Goal: Entertainment & Leisure: Consume media (video, audio)

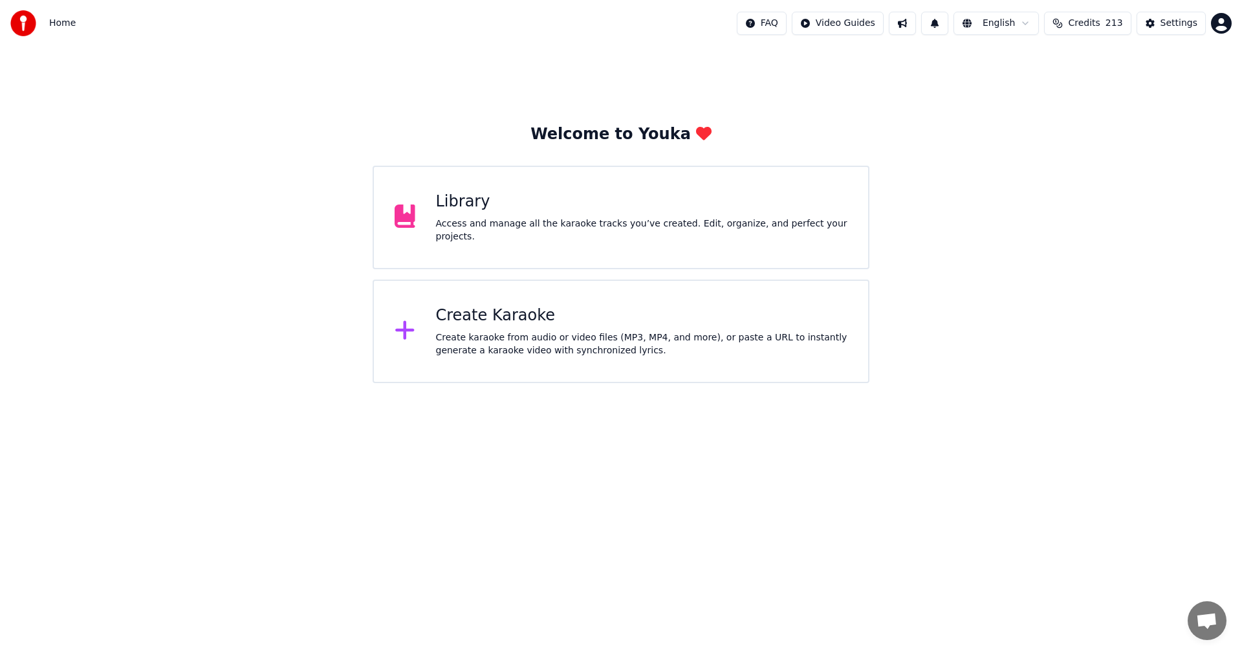
click at [485, 221] on div "Library Access and manage all the karaoke tracks you’ve created. Edit, organize…" at bounding box center [642, 218] width 412 height 52
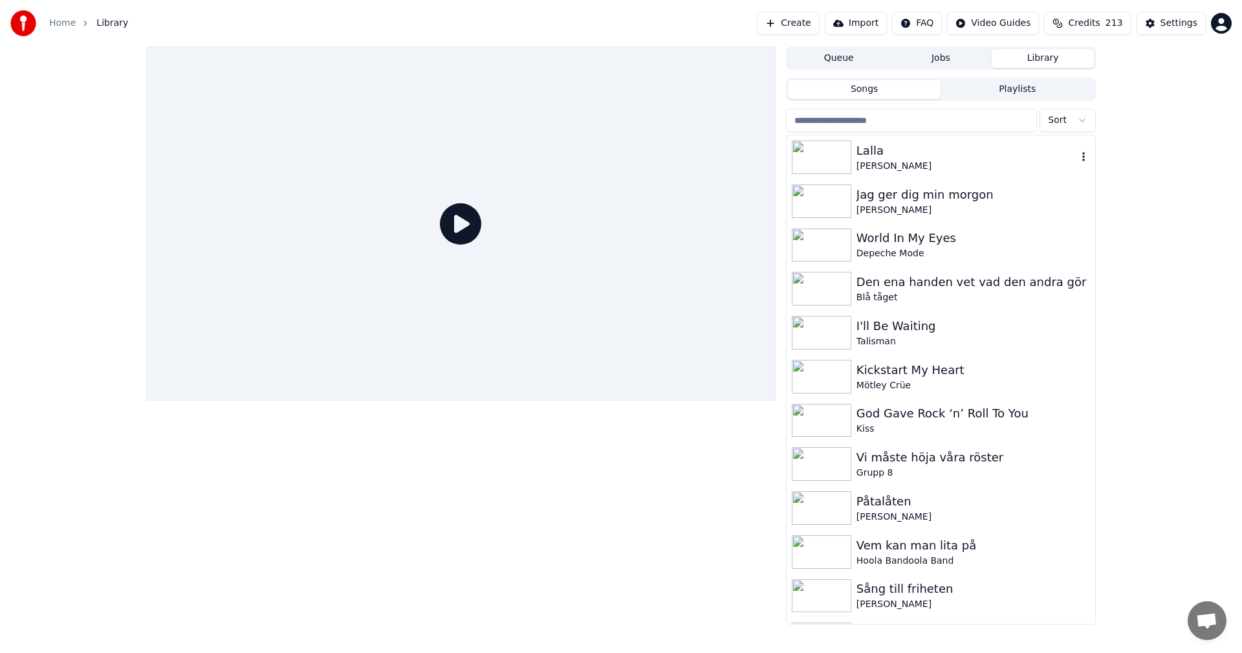
click at [976, 168] on div "[PERSON_NAME]" at bounding box center [967, 166] width 221 height 13
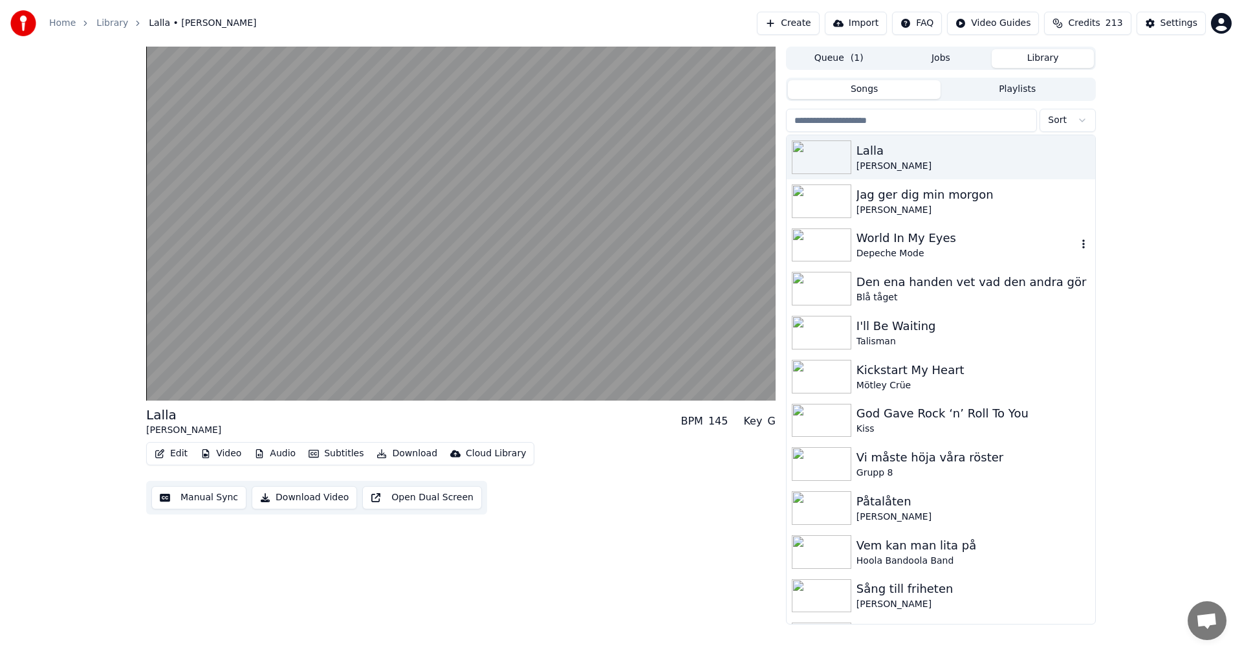
click at [925, 257] on div "Depeche Mode" at bounding box center [967, 253] width 221 height 13
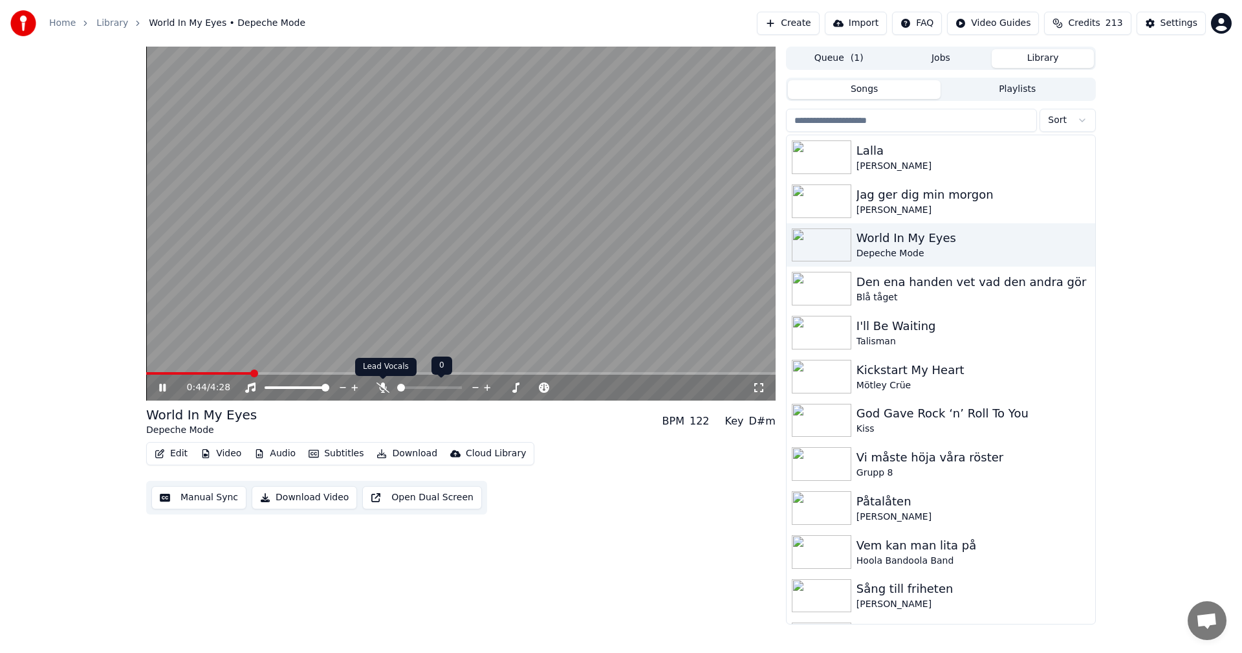
click at [385, 390] on icon at bounding box center [383, 387] width 13 height 10
click at [385, 390] on icon at bounding box center [382, 387] width 7 height 10
click at [166, 388] on icon at bounding box center [162, 388] width 6 height 8
click at [1100, 23] on span "Credits" at bounding box center [1084, 23] width 32 height 13
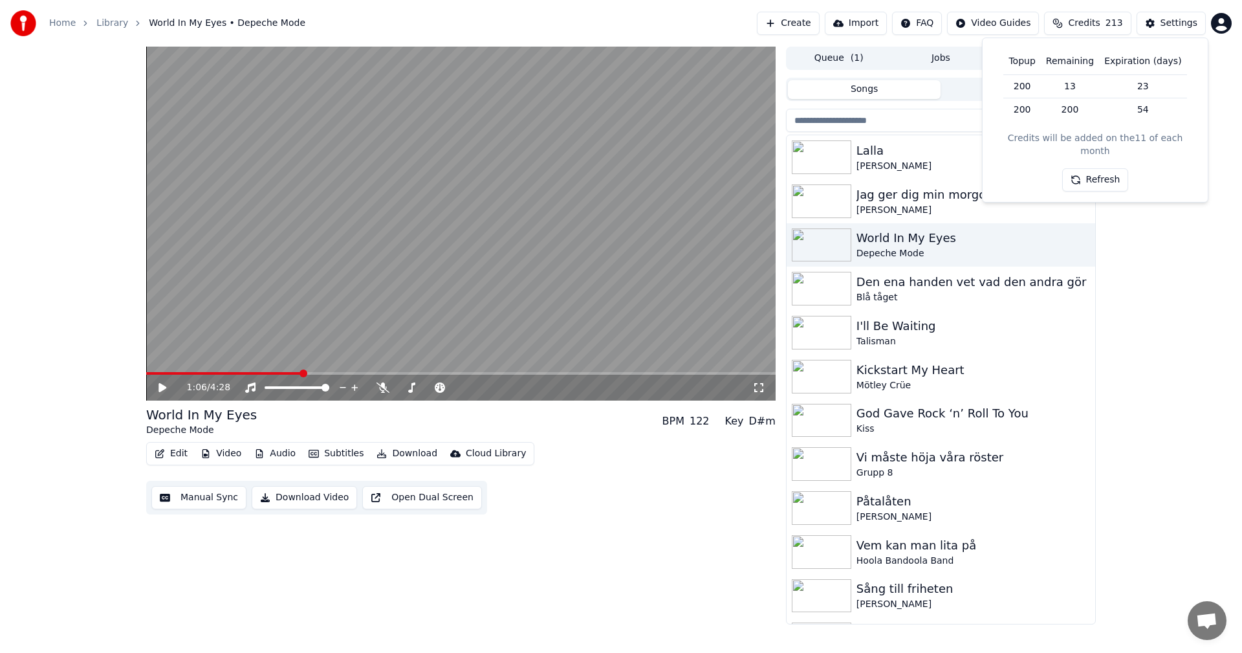
click at [1101, 168] on button "Refresh" at bounding box center [1095, 179] width 67 height 23
